Goal: Information Seeking & Learning: Learn about a topic

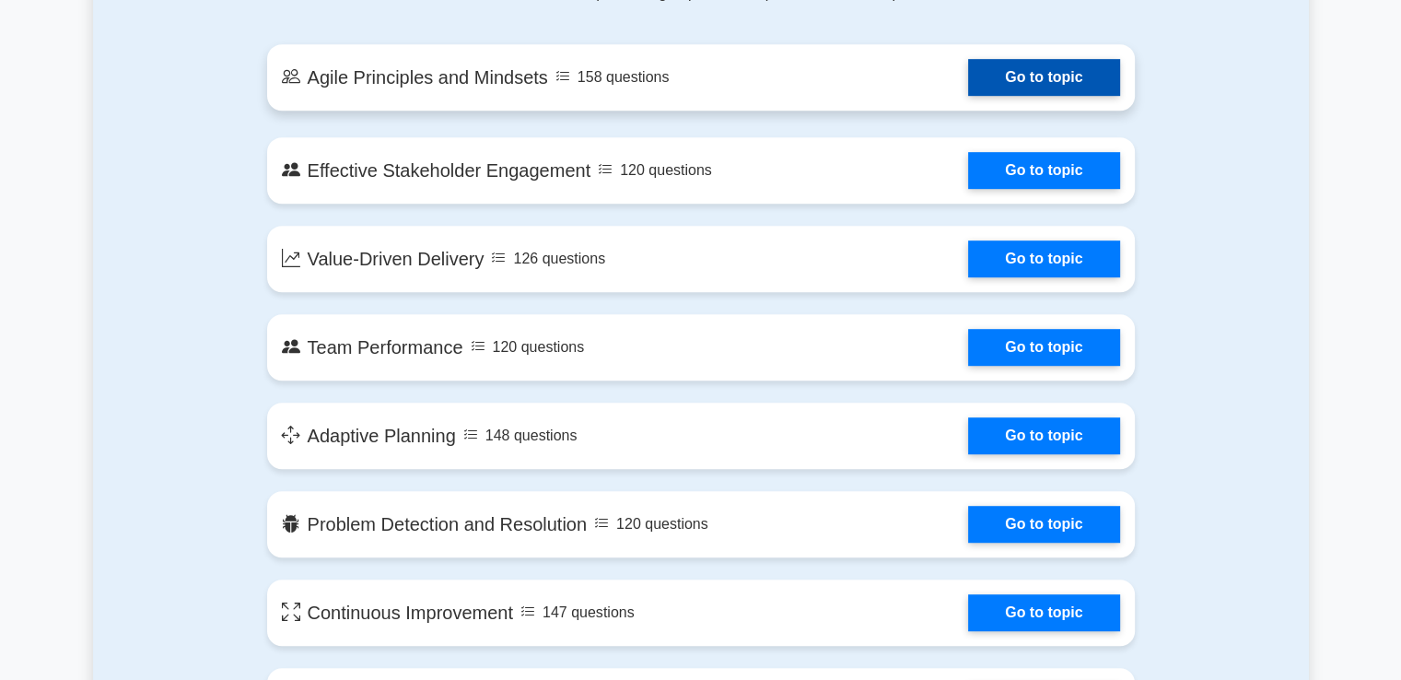
scroll to position [1054, 0]
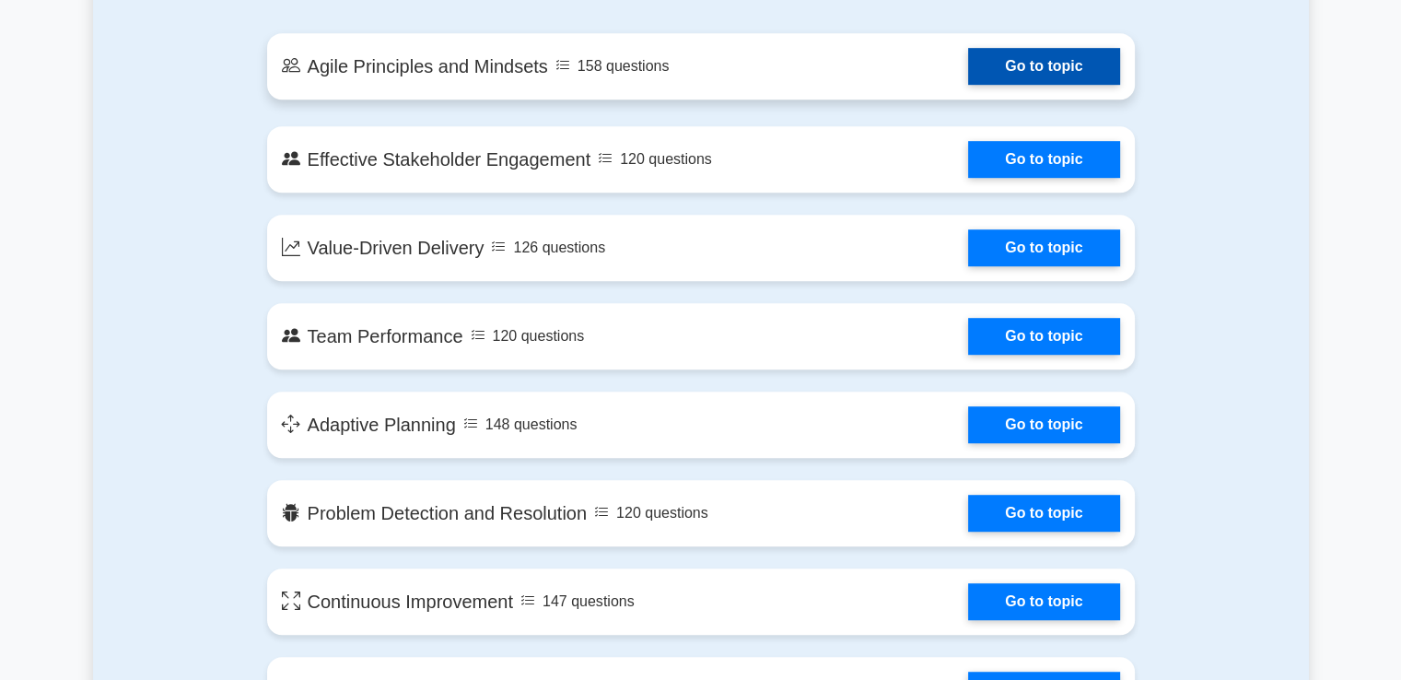
click at [968, 85] on link "Go to topic" at bounding box center [1043, 66] width 151 height 37
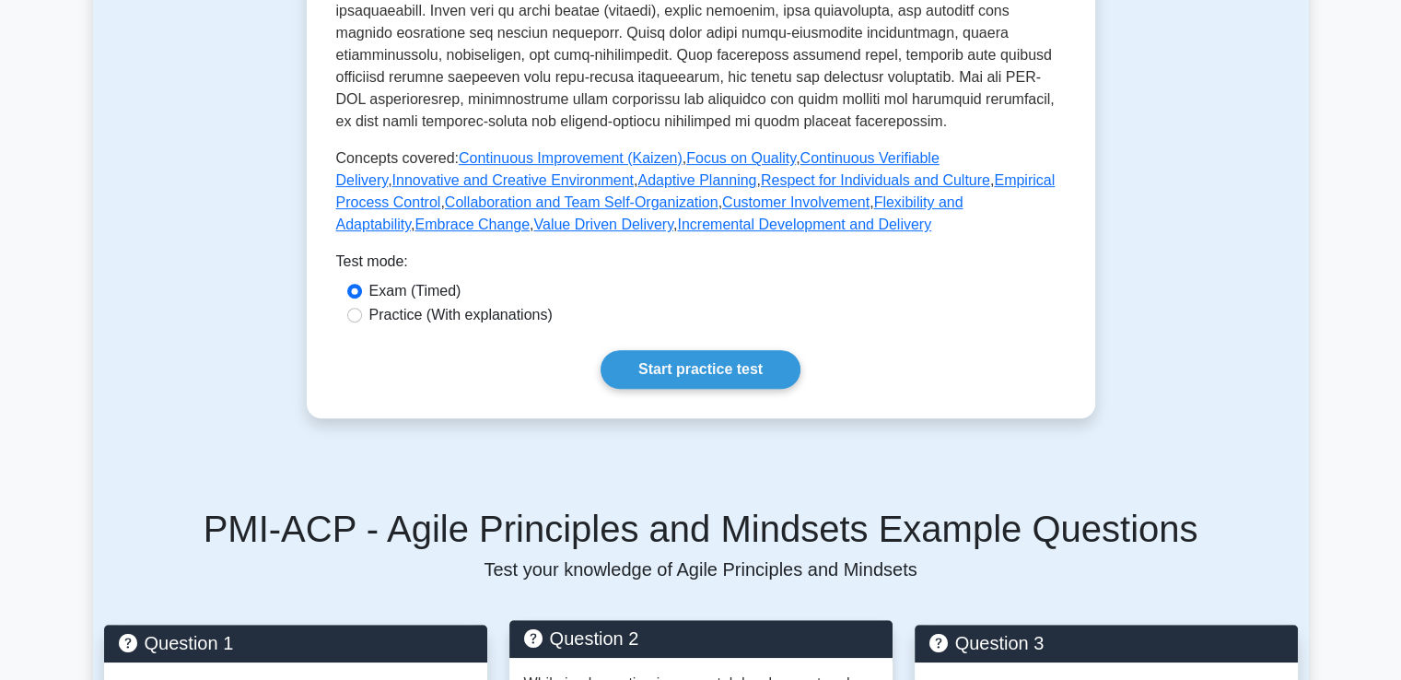
scroll to position [770, 0]
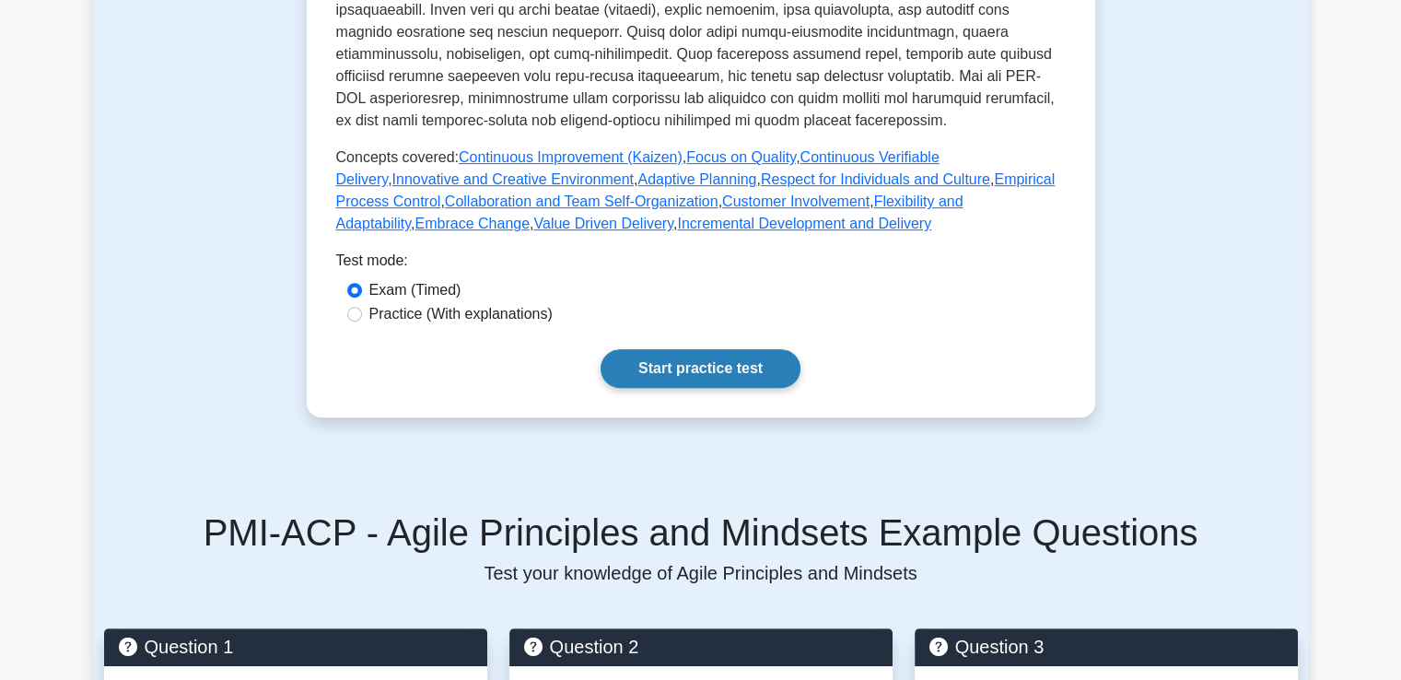
click at [696, 360] on link "Start practice test" at bounding box center [700, 368] width 200 height 39
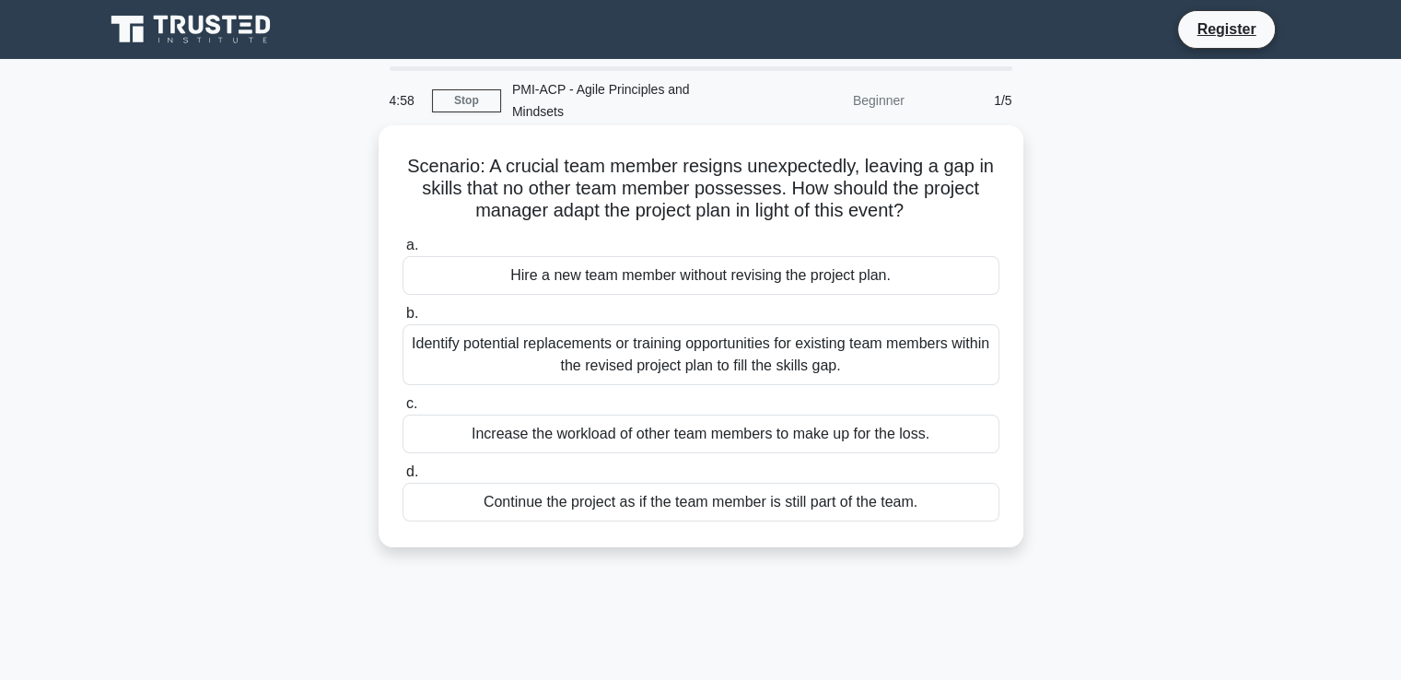
click at [497, 256] on div "Hire a new team member without revising the project plan." at bounding box center [700, 275] width 597 height 39
click at [402, 248] on input "a. Hire a new team member without revising the project plan." at bounding box center [402, 245] width 0 height 12
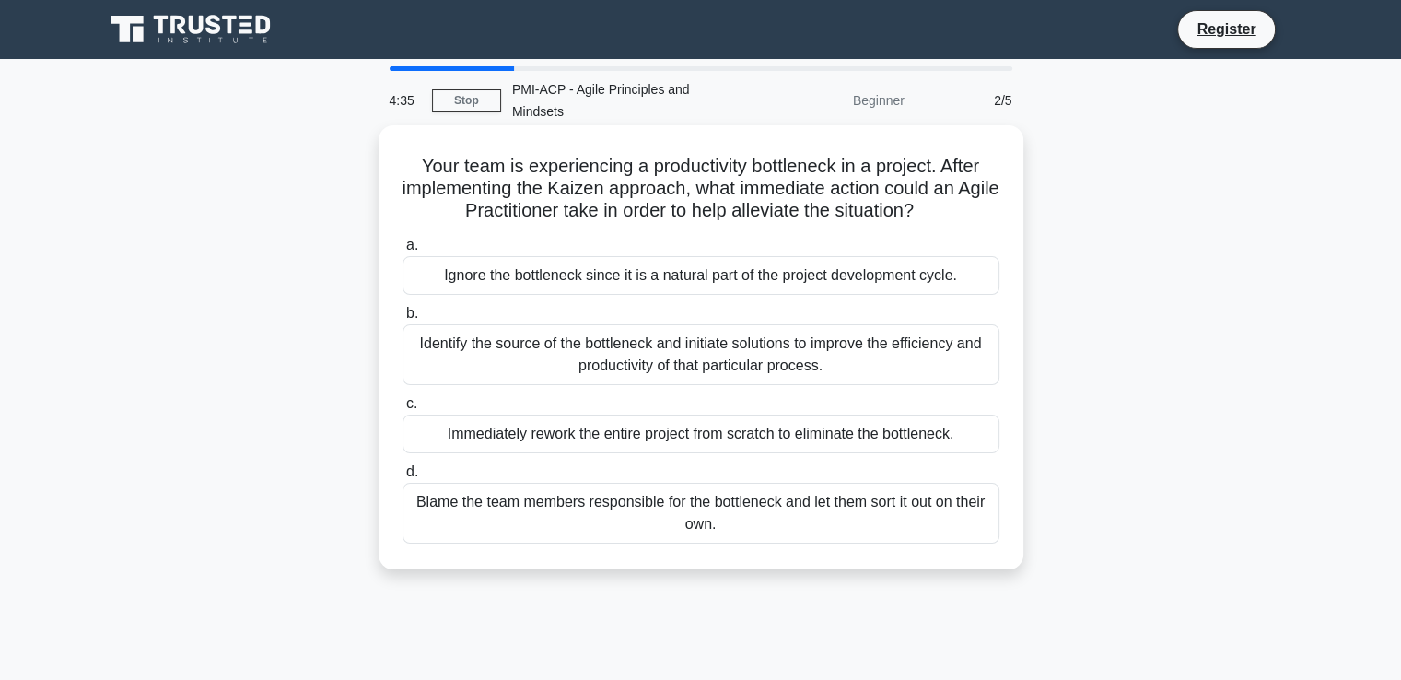
click at [836, 333] on div "Identify the source of the bottleneck and initiate solutions to improve the eff…" at bounding box center [700, 354] width 597 height 61
click at [402, 320] on input "b. Identify the source of the bottleneck and initiate solutions to improve the …" at bounding box center [402, 314] width 0 height 12
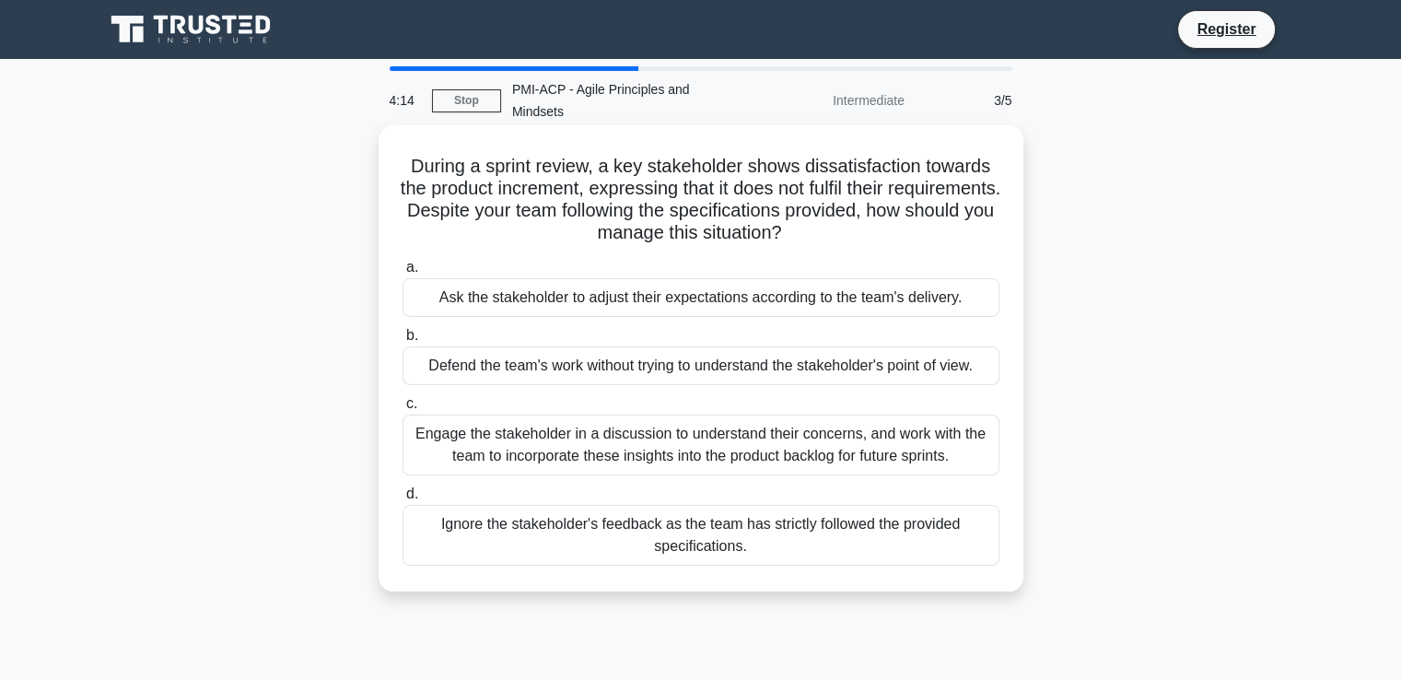
click at [689, 414] on div "Engage the stakeholder in a discussion to understand their concerns, and work w…" at bounding box center [700, 444] width 597 height 61
click at [402, 398] on input "c. Engage the stakeholder in a discussion to understand their concerns, and wor…" at bounding box center [402, 404] width 0 height 12
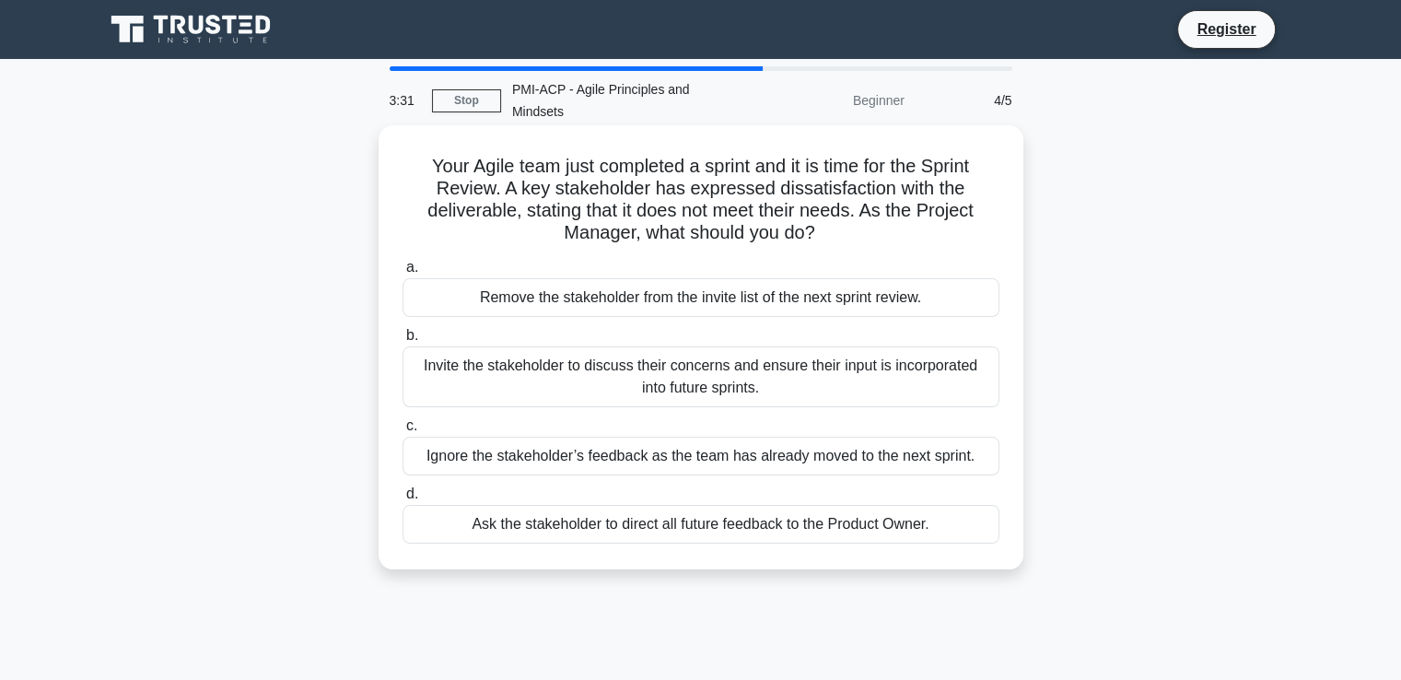
click at [833, 354] on div "Invite the stakeholder to discuss their concerns and ensure their input is inco…" at bounding box center [700, 376] width 597 height 61
click at [402, 342] on input "b. Invite the stakeholder to discuss their concerns and ensure their input is i…" at bounding box center [402, 336] width 0 height 12
